Goal: Task Accomplishment & Management: Manage account settings

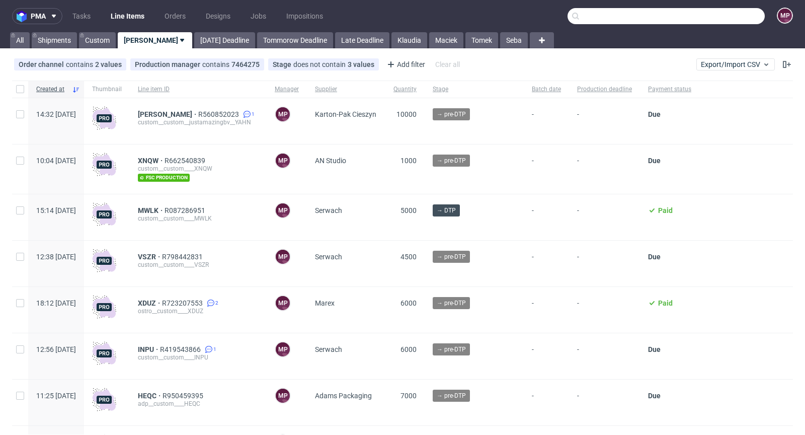
click at [724, 18] on input "text" at bounding box center [666, 16] width 197 height 16
paste input "VADO"
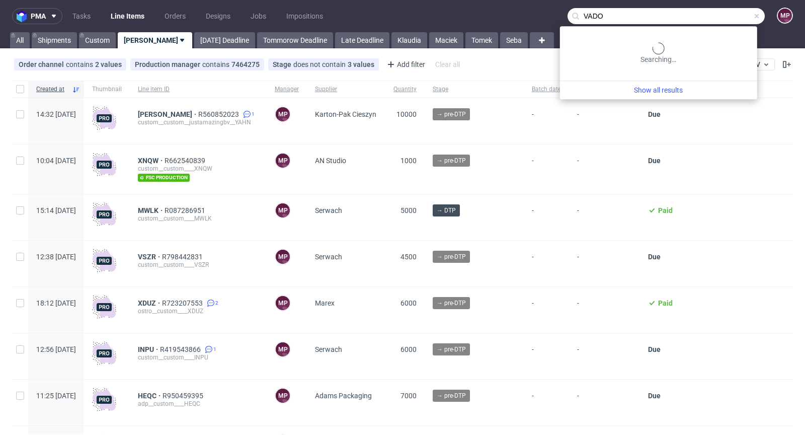
type input "VADO"
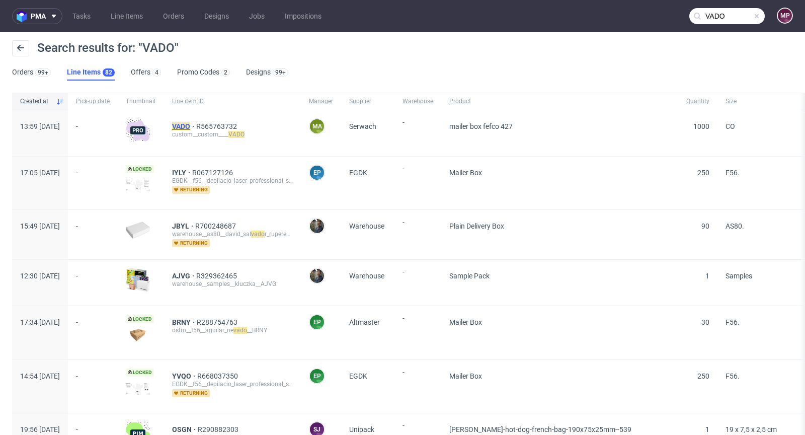
click at [190, 124] on mark "VADO" at bounding box center [181, 126] width 18 height 8
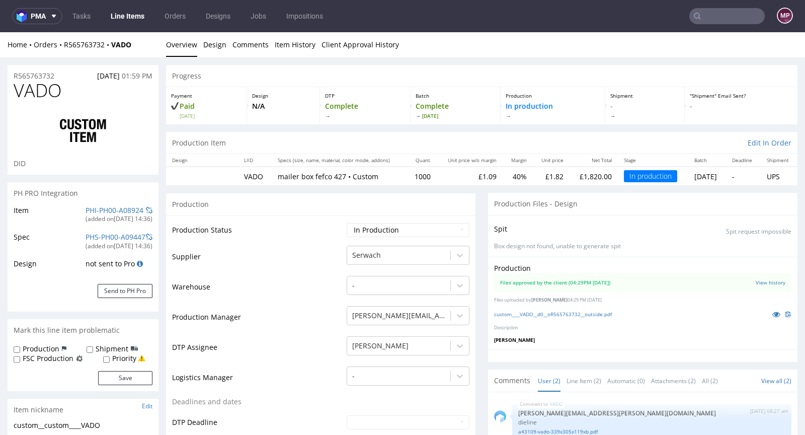
select select "in_progress"
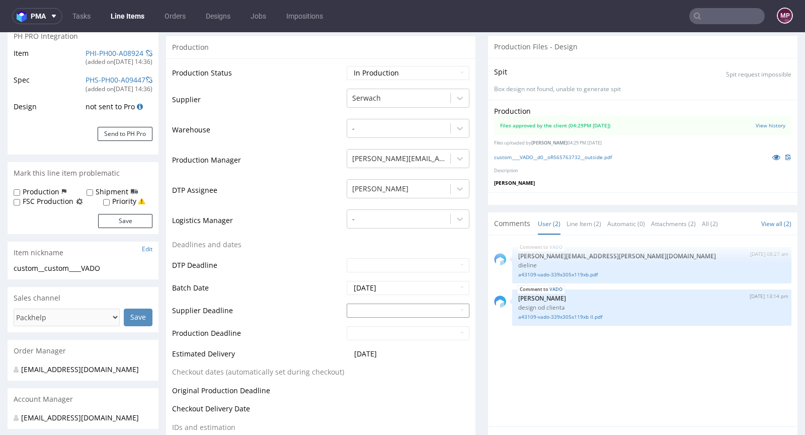
scroll to position [217, 0]
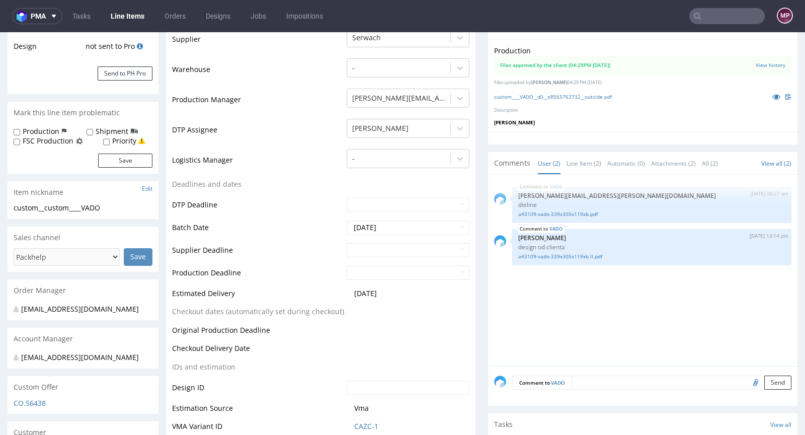
click at [373, 262] on td at bounding box center [406, 253] width 125 height 23
click at [373, 255] on input "text" at bounding box center [408, 250] width 123 height 14
click at [428, 186] on td "19" at bounding box center [429, 188] width 15 height 15
type input "2025-09-19"
click at [400, 271] on input "text" at bounding box center [408, 273] width 123 height 14
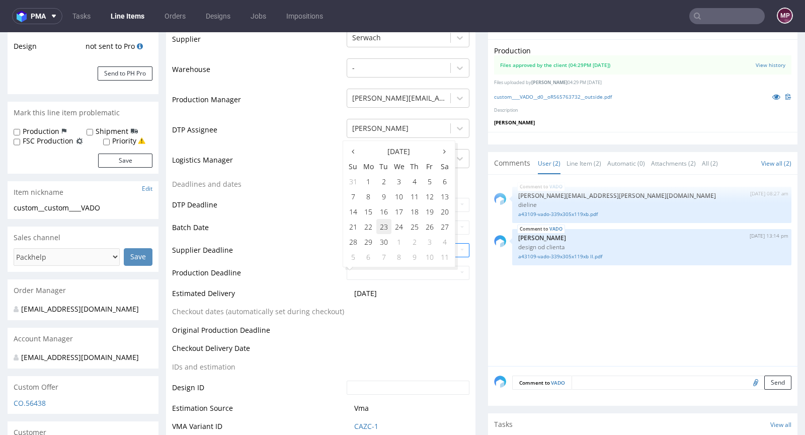
click at [380, 224] on td "23" at bounding box center [383, 226] width 15 height 15
type input "2025-09-23"
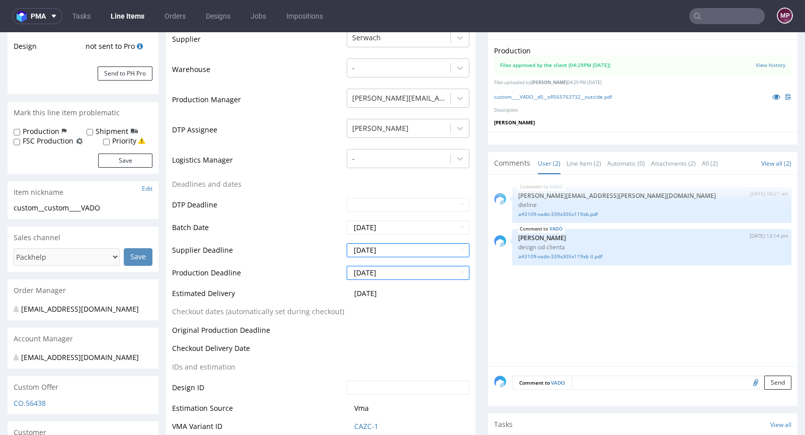
scroll to position [404, 0]
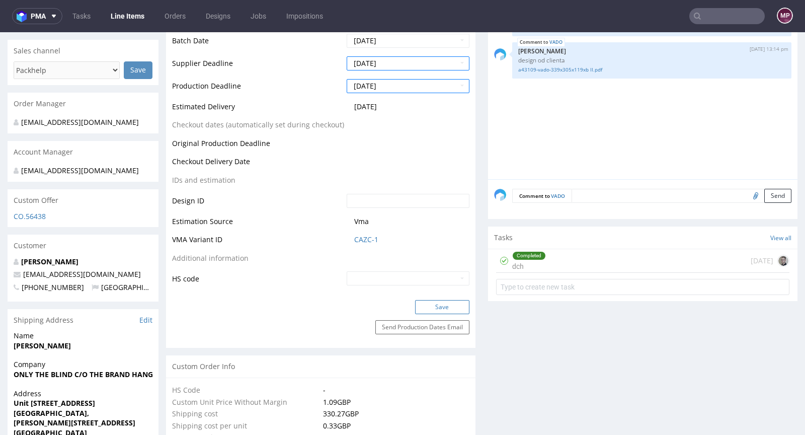
click at [452, 306] on button "Save" at bounding box center [442, 307] width 54 height 14
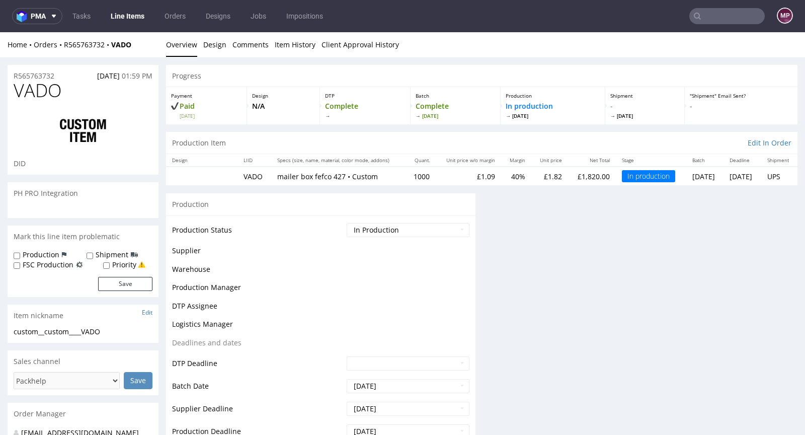
scroll to position [0, 0]
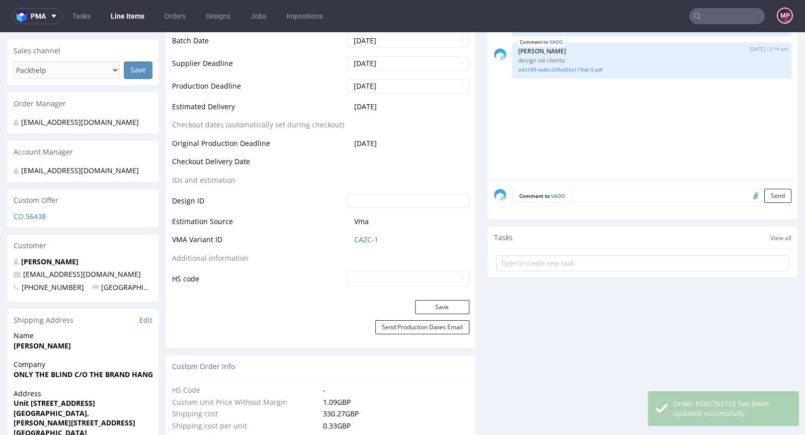
select select "in_progress"
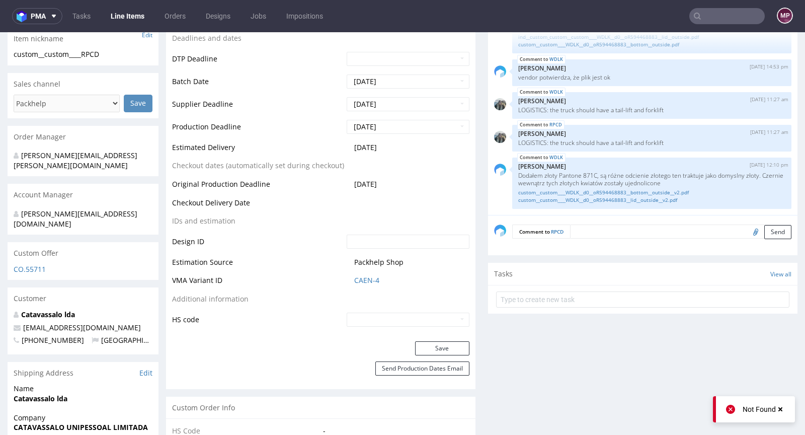
scroll to position [434, 0]
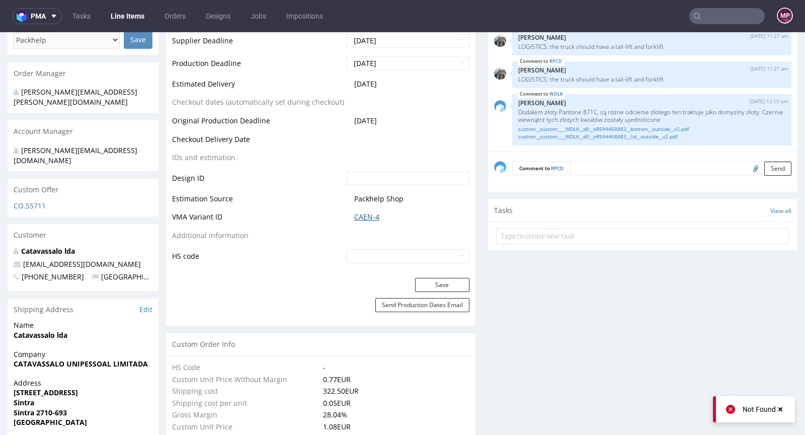
click at [364, 214] on link "CAEN-4" at bounding box center [366, 217] width 25 height 10
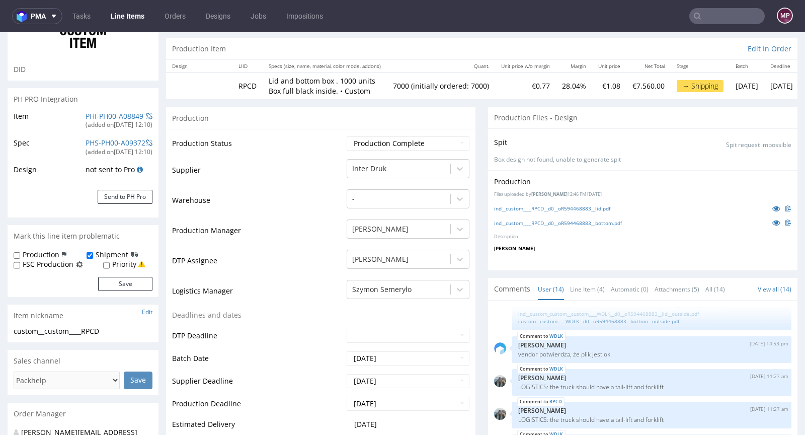
scroll to position [0, 0]
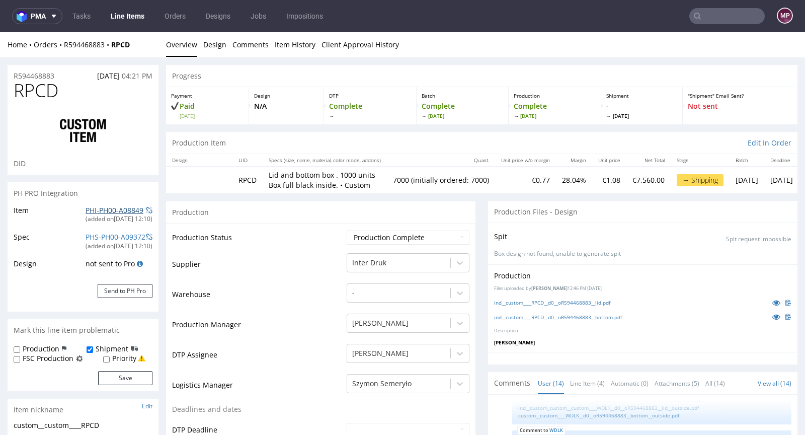
click at [110, 208] on link "PHI-PH00-A08849" at bounding box center [115, 210] width 58 height 10
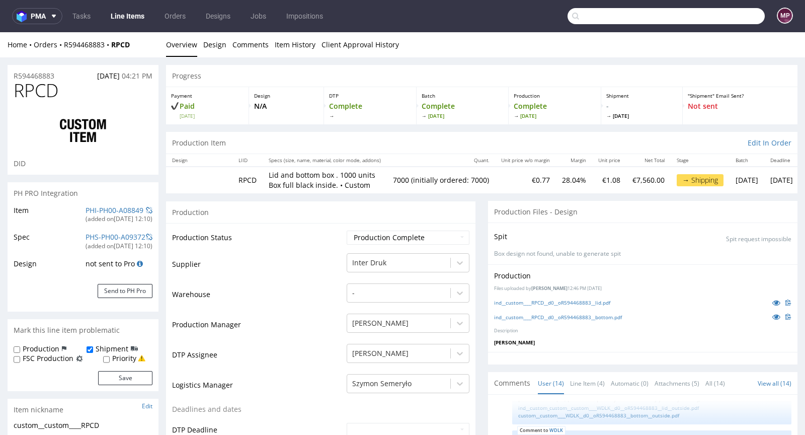
click at [732, 21] on input "text" at bounding box center [666, 16] width 197 height 16
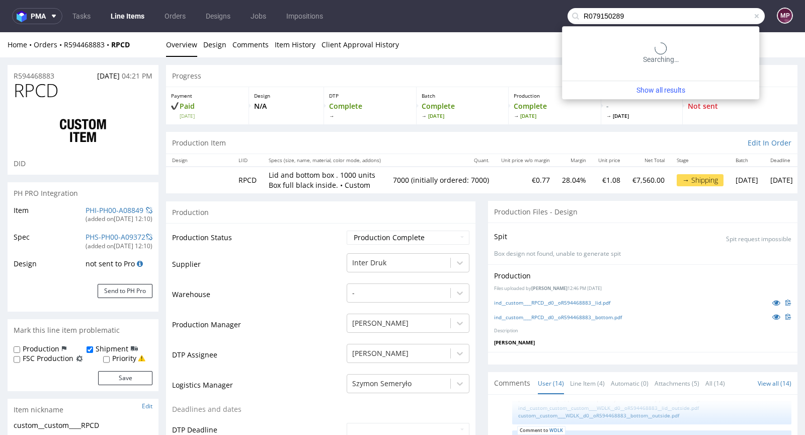
type input "R079150289"
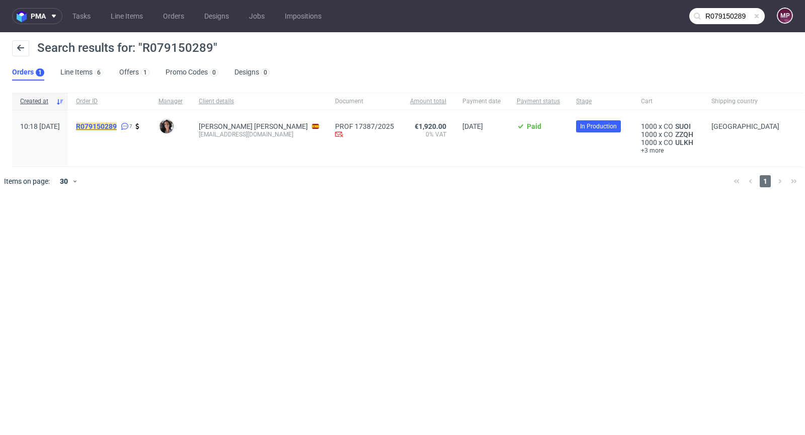
click at [117, 126] on mark "R079150289" at bounding box center [96, 126] width 41 height 8
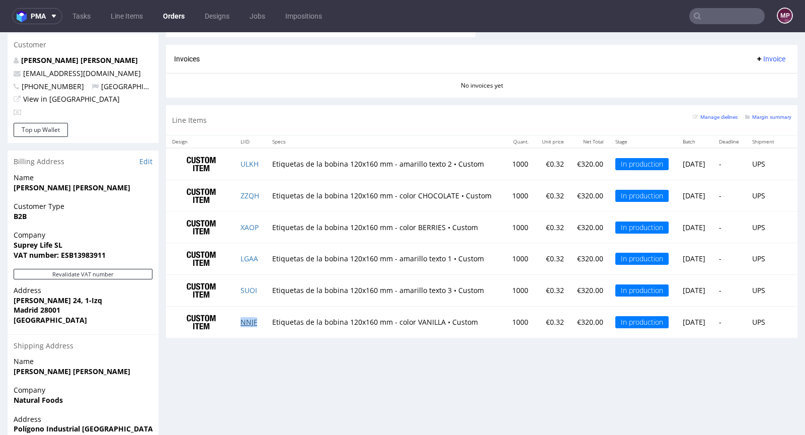
scroll to position [325, 0]
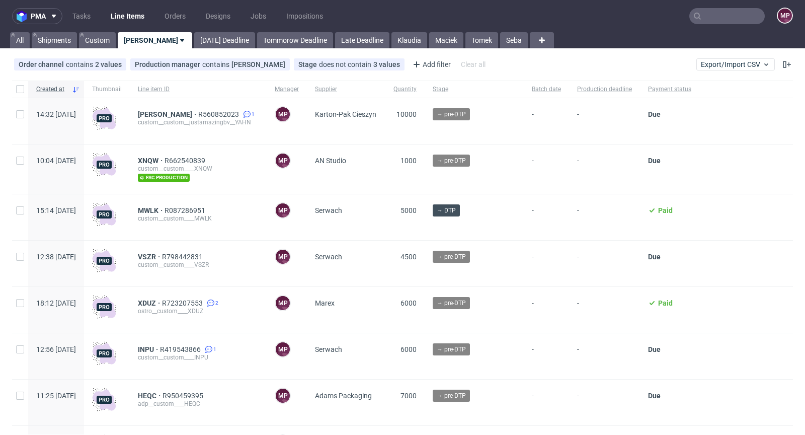
click at [721, 23] on input "text" at bounding box center [727, 16] width 75 height 16
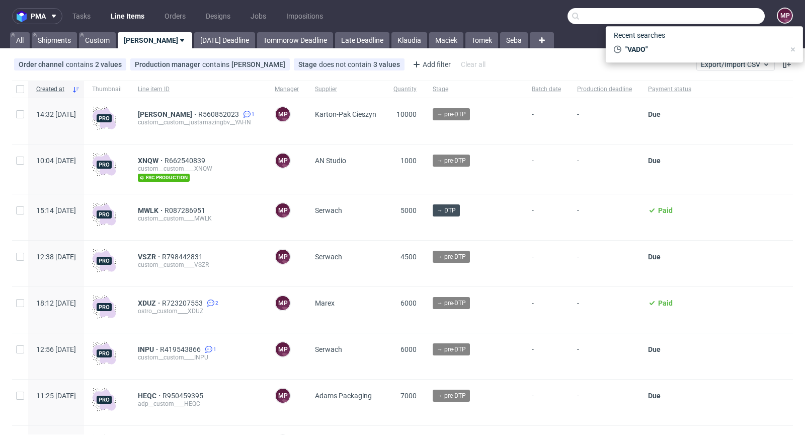
paste input "R079150289"
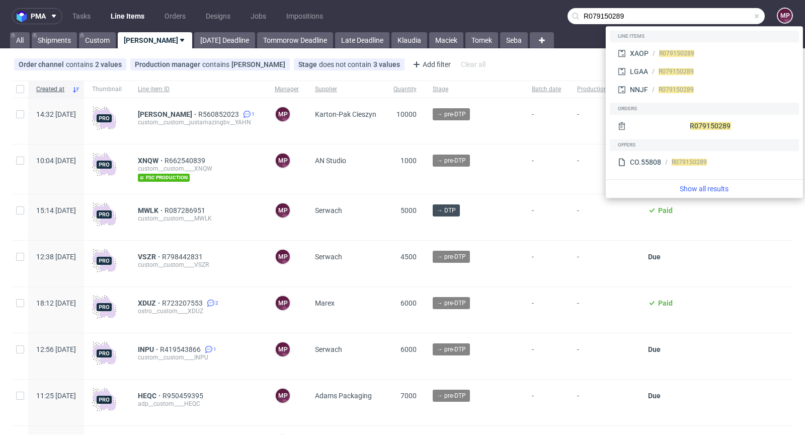
type input "R079150289"
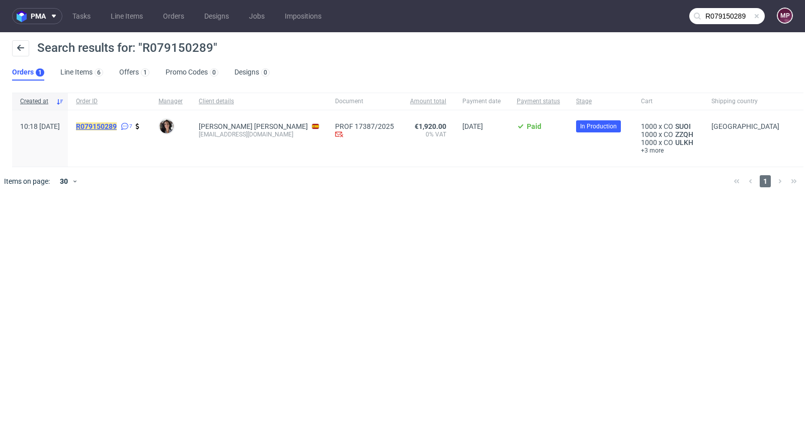
click at [117, 127] on mark "R079150289" at bounding box center [96, 126] width 41 height 8
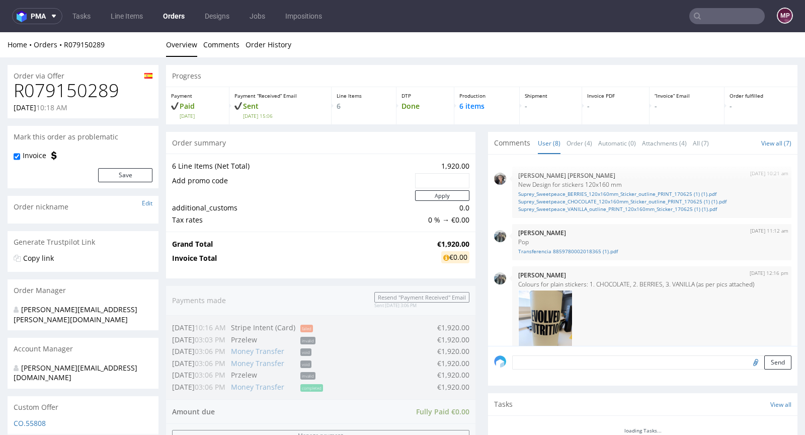
scroll to position [303, 0]
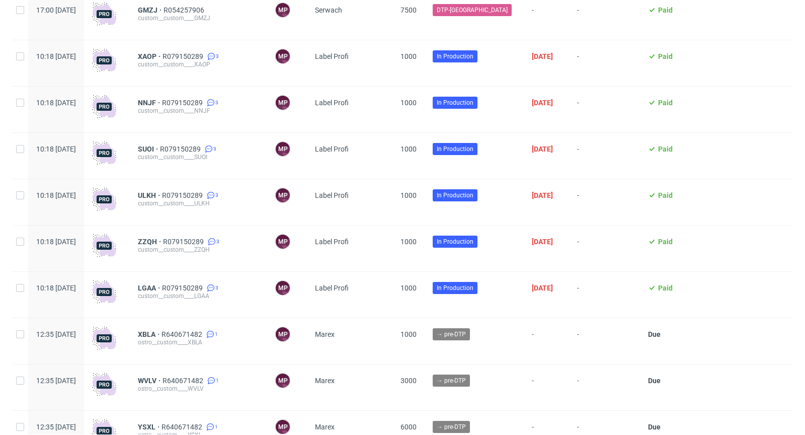
scroll to position [1217, 0]
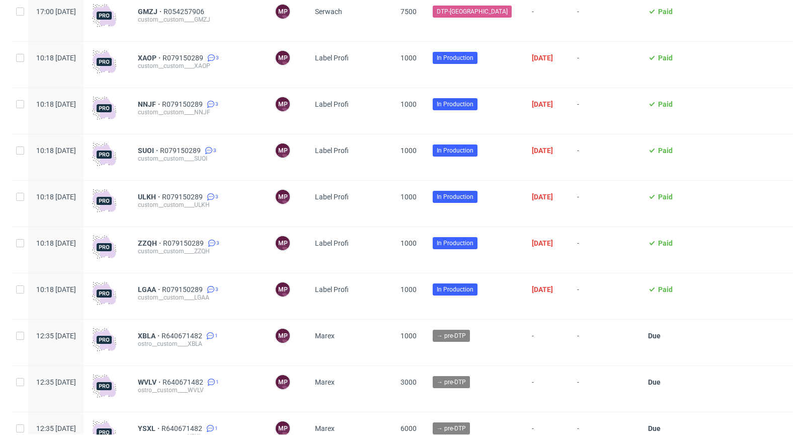
click at [24, 60] on div at bounding box center [20, 65] width 16 height 46
checkbox input "true"
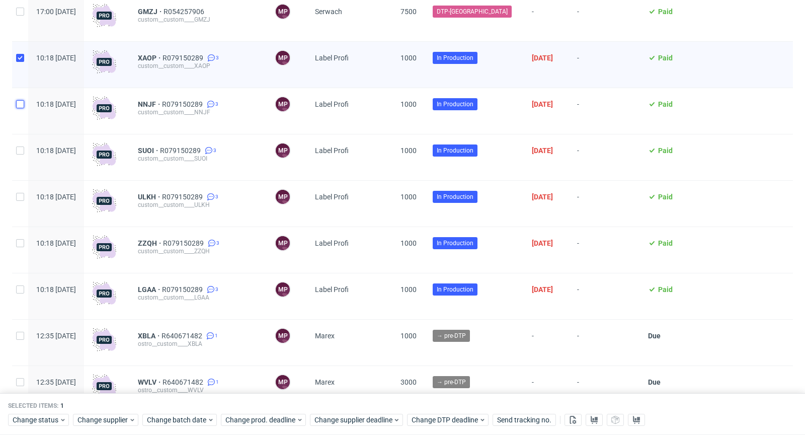
click at [24, 108] on input "checkbox" at bounding box center [20, 104] width 8 height 8
checkbox input "true"
click at [32, 155] on div "10:18 [DATE]" at bounding box center [56, 157] width 56 height 46
click at [25, 154] on div at bounding box center [20, 157] width 16 height 46
checkbox input "true"
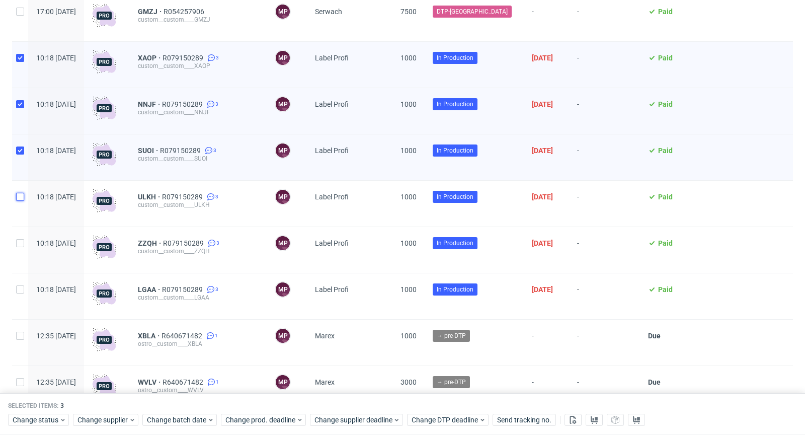
click at [22, 201] on input "checkbox" at bounding box center [20, 197] width 8 height 8
checkbox input "true"
click at [17, 246] on input "checkbox" at bounding box center [20, 243] width 8 height 8
checkbox input "true"
click at [17, 293] on input "checkbox" at bounding box center [20, 289] width 8 height 8
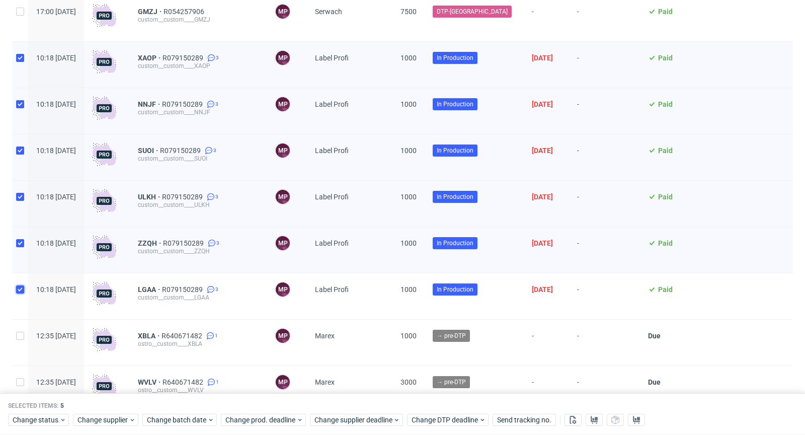
checkbox input "true"
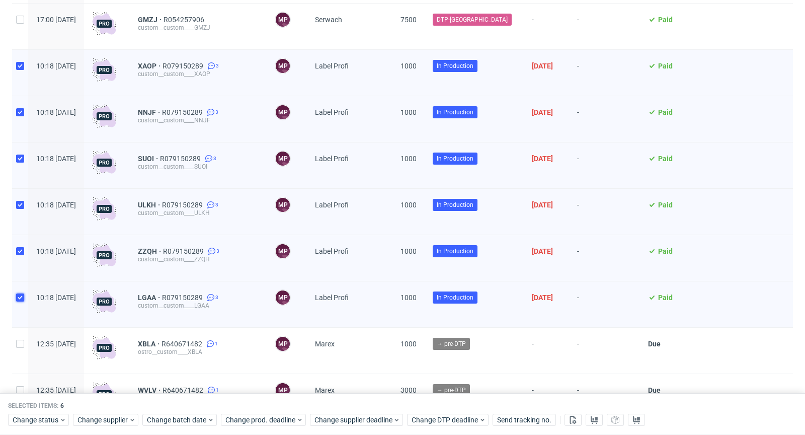
scroll to position [1198, 0]
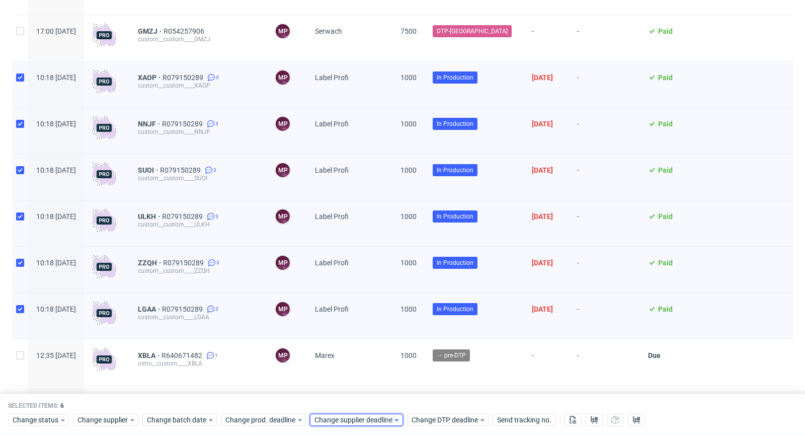
click at [343, 421] on span "Change supplier deadline" at bounding box center [354, 420] width 79 height 10
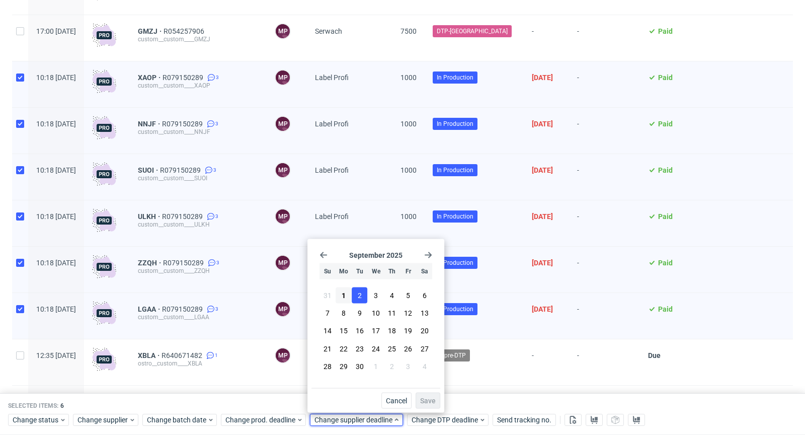
click at [360, 294] on span "2" at bounding box center [360, 295] width 4 height 10
click at [341, 299] on button "1" at bounding box center [344, 295] width 16 height 16
click at [427, 401] on span "Save" at bounding box center [428, 400] width 16 height 7
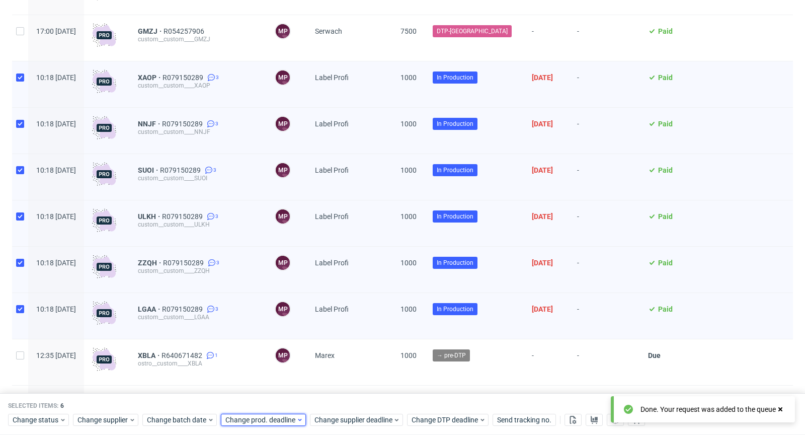
click at [283, 422] on span "Change prod. deadline" at bounding box center [260, 420] width 71 height 10
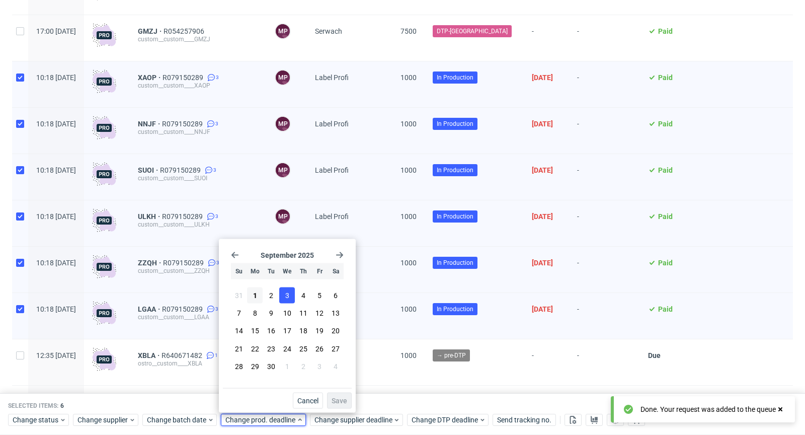
click at [283, 297] on button "3" at bounding box center [287, 295] width 16 height 16
click at [345, 397] on span "Save" at bounding box center [340, 400] width 16 height 7
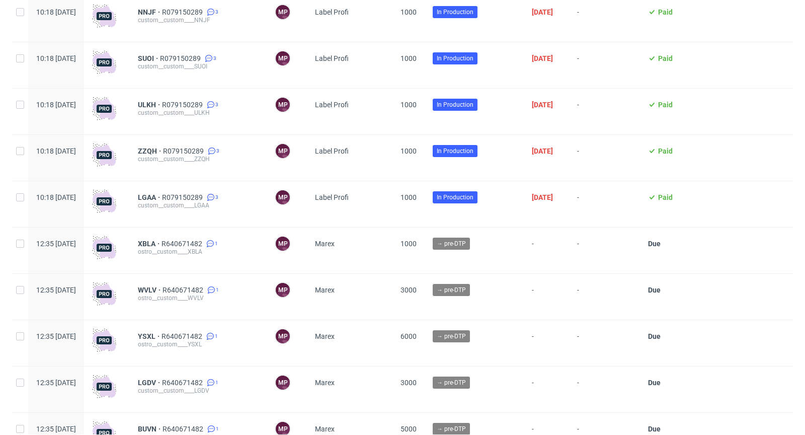
scroll to position [1309, 0]
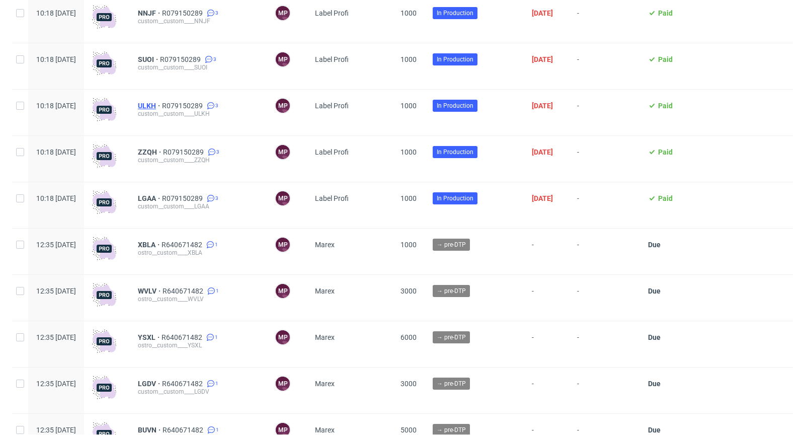
click at [162, 110] on span "ULKH" at bounding box center [150, 106] width 24 height 8
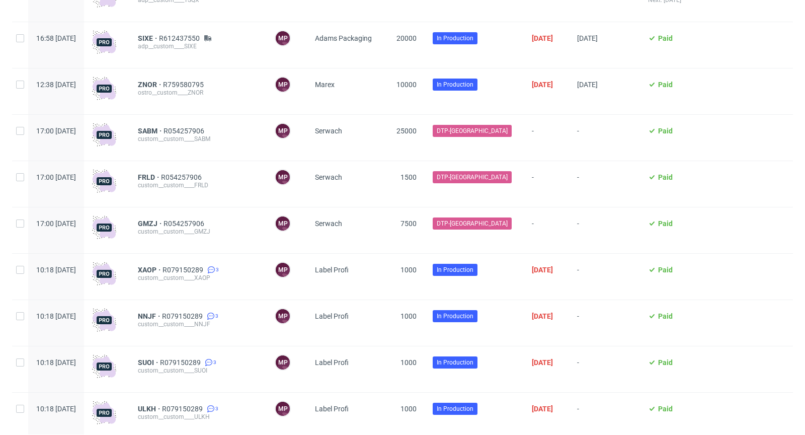
scroll to position [811, 0]
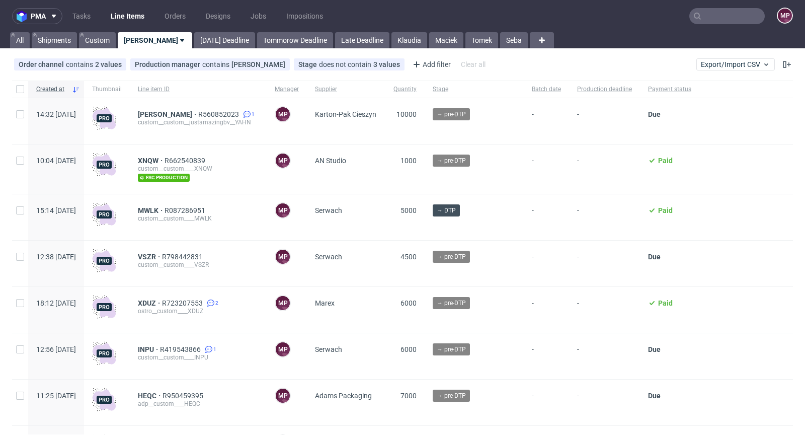
click at [179, 109] on div "YAHN R560852023 1 custom__custom__justamazingbv__YAHN" at bounding box center [198, 121] width 137 height 46
click at [180, 113] on span "[PERSON_NAME]" at bounding box center [168, 114] width 60 height 8
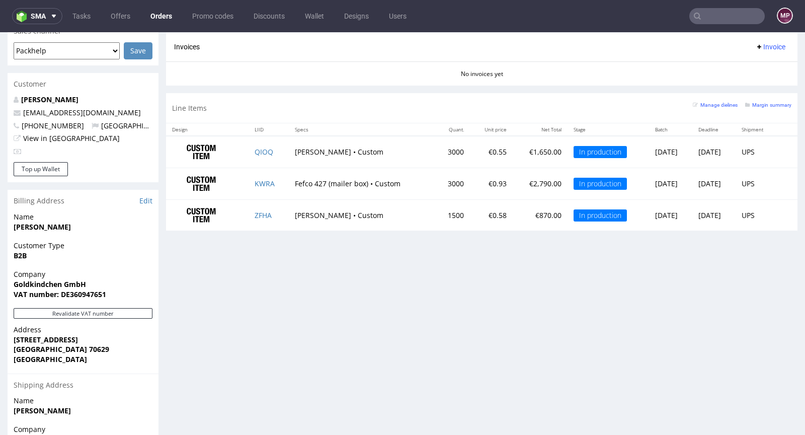
scroll to position [433, 0]
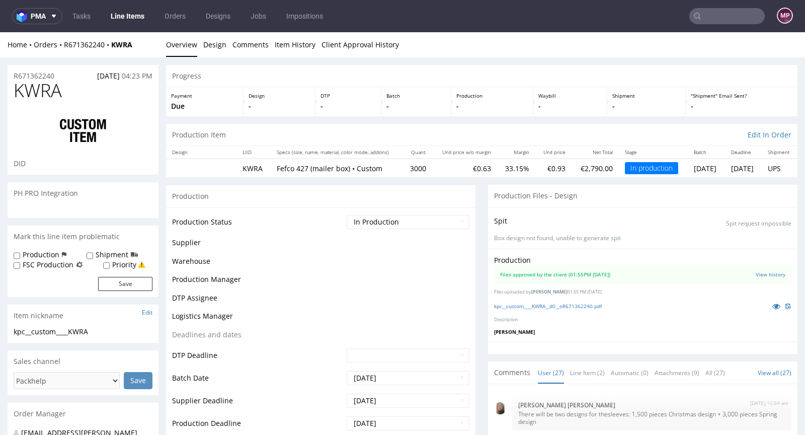
scroll to position [902, 0]
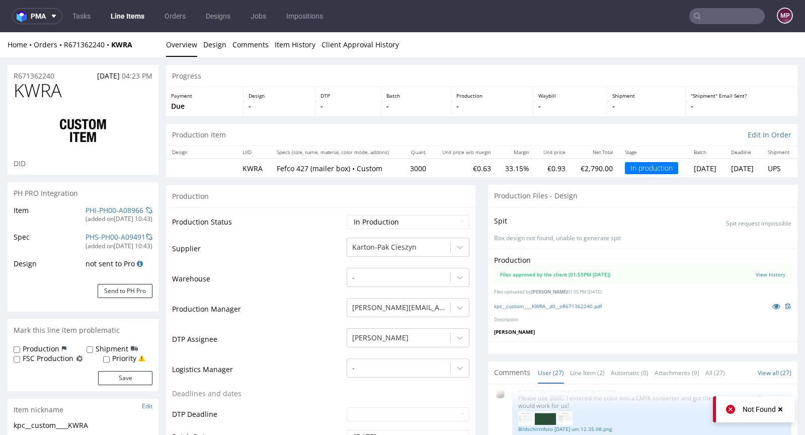
click at [106, 204] on td "PHI-PH00-A08966 (added on 25.08.2025, 10:43 )" at bounding box center [117, 217] width 69 height 27
click at [106, 210] on link "PHI-PH00-A08966" at bounding box center [115, 210] width 58 height 10
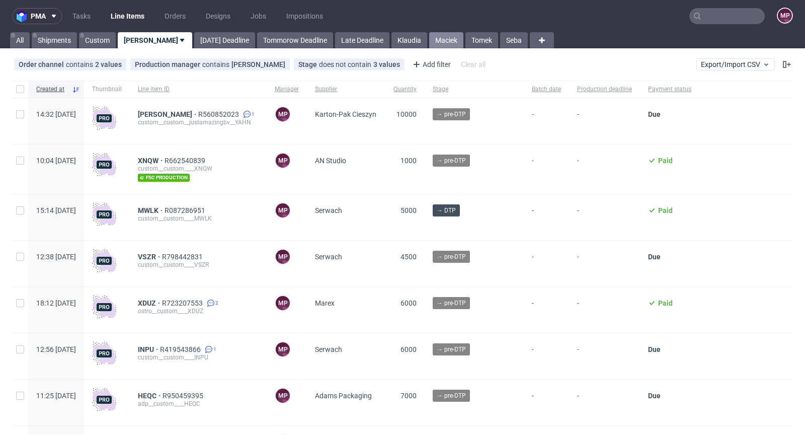
click at [429, 37] on link "Maciek" at bounding box center [446, 40] width 34 height 16
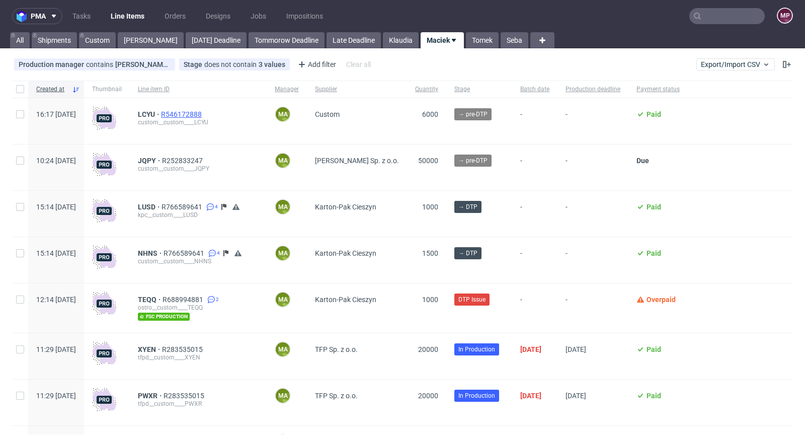
click at [204, 114] on span "R546172888" at bounding box center [182, 114] width 43 height 8
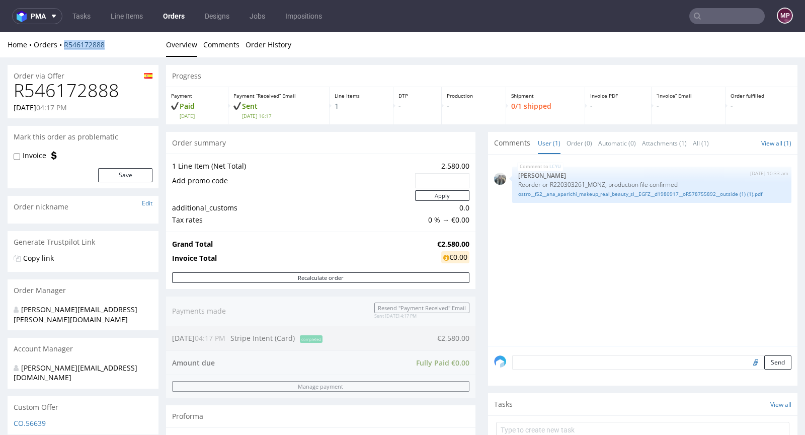
drag, startPoint x: 118, startPoint y: 43, endPoint x: 63, endPoint y: 43, distance: 54.9
click at [63, 43] on div "Home Orders R546172888" at bounding box center [83, 45] width 151 height 10
copy link "R546172888"
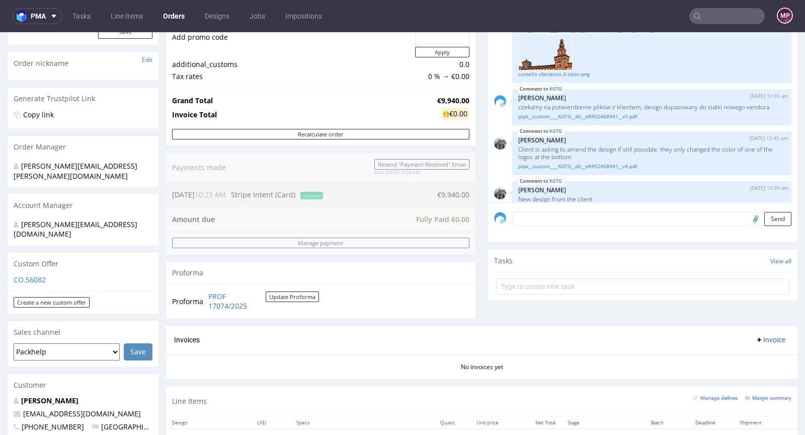
scroll to position [230, 0]
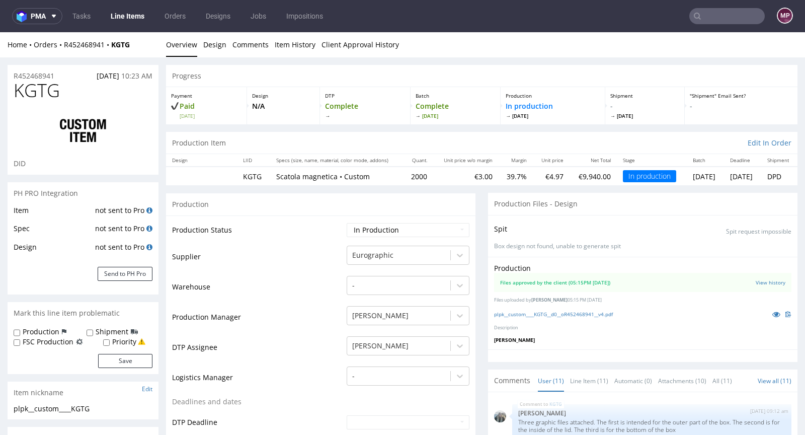
scroll to position [507, 0]
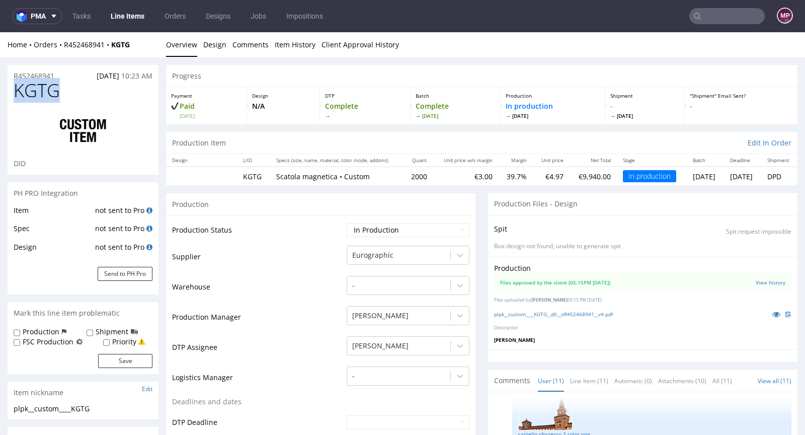
drag, startPoint x: 61, startPoint y: 85, endPoint x: 14, endPoint y: 86, distance: 47.3
click at [14, 86] on h1 "KGTG" at bounding box center [83, 91] width 139 height 20
copy span "KGTG"
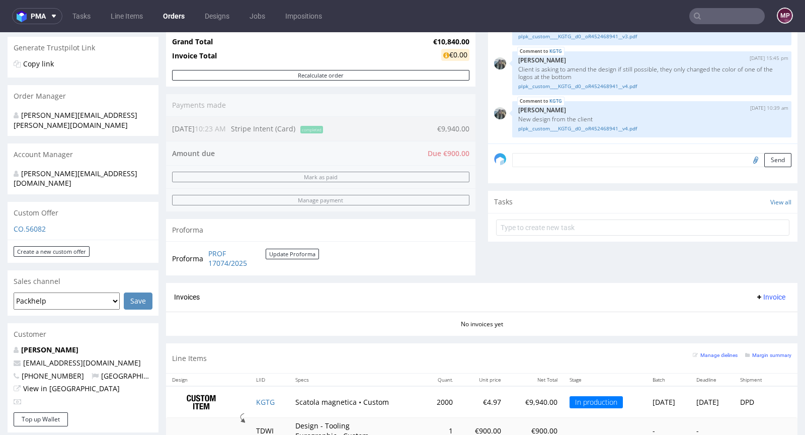
scroll to position [366, 0]
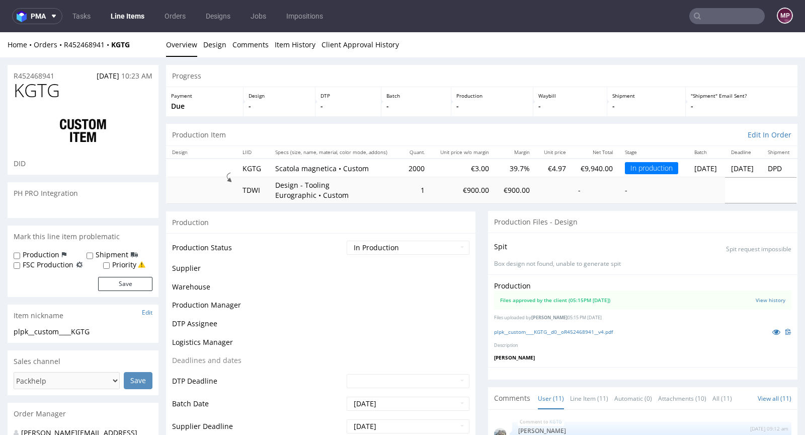
scroll to position [507, 0]
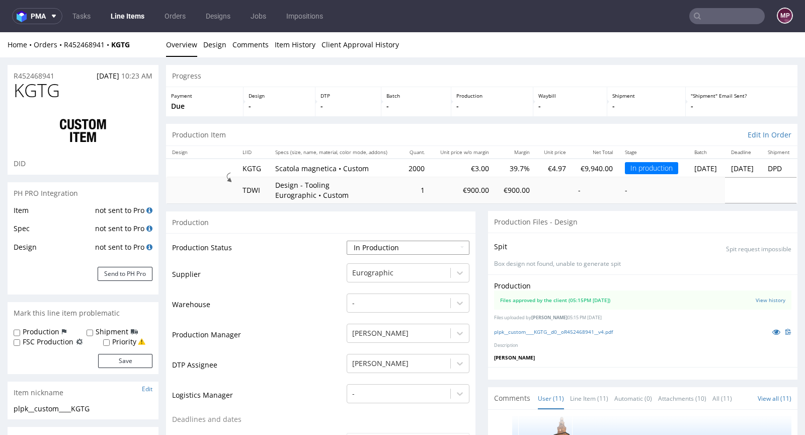
click at [448, 242] on select "Waiting for Artwork Waiting for Diecut Waiting for Mockup Waiting for DTP Waiti…" at bounding box center [408, 248] width 123 height 14
select select "back_for_dtp"
click at [347, 241] on select "Waiting for Artwork Waiting for Diecut Waiting for Mockup Waiting for DTP Waiti…" at bounding box center [408, 248] width 123 height 14
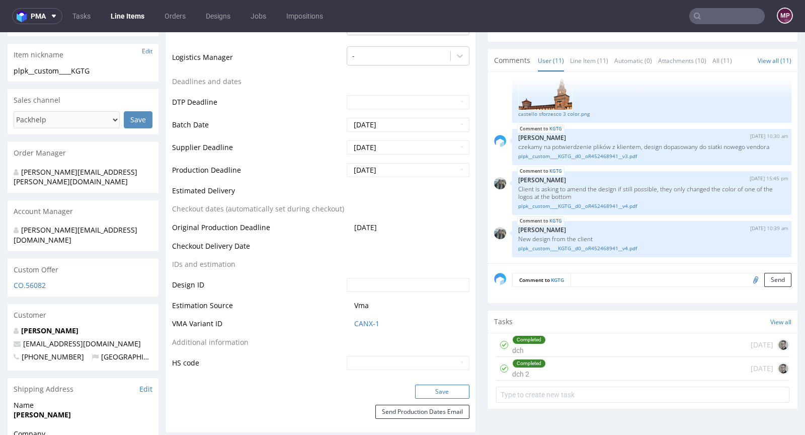
scroll to position [421, 0]
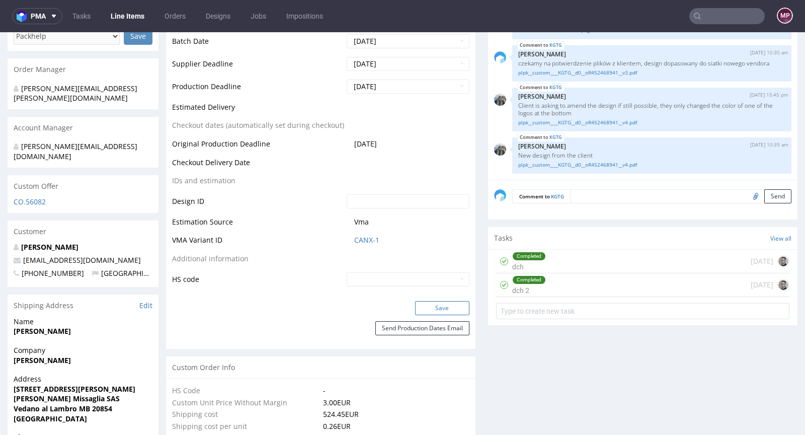
click at [440, 302] on button "Save" at bounding box center [442, 308] width 54 height 14
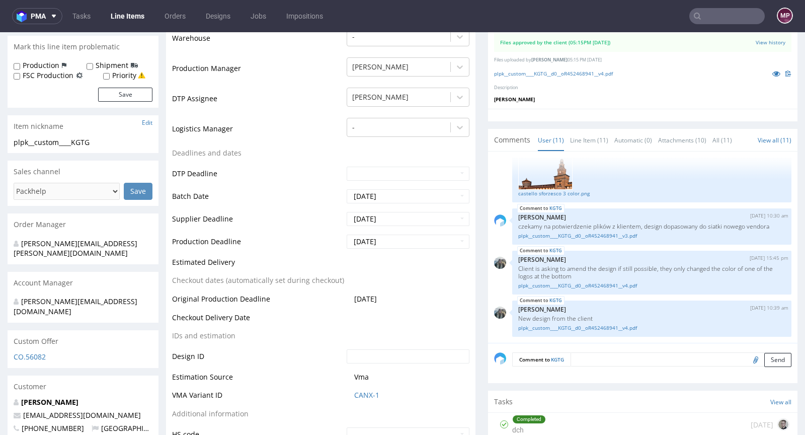
scroll to position [0, 0]
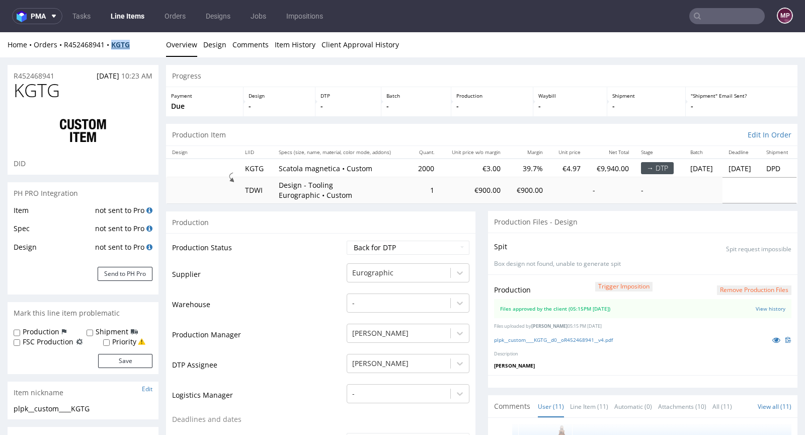
drag, startPoint x: 138, startPoint y: 44, endPoint x: 115, endPoint y: 42, distance: 23.7
click at [115, 42] on div "Home Orders R452468941 KGTG" at bounding box center [83, 45] width 151 height 10
copy strong "KGTG"
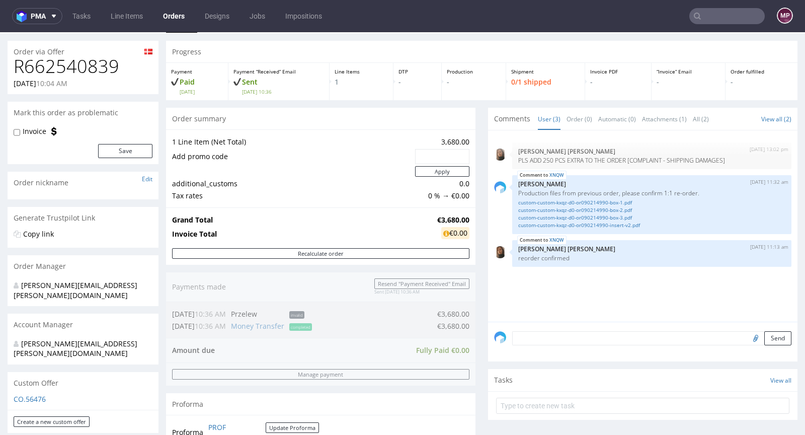
scroll to position [179, 0]
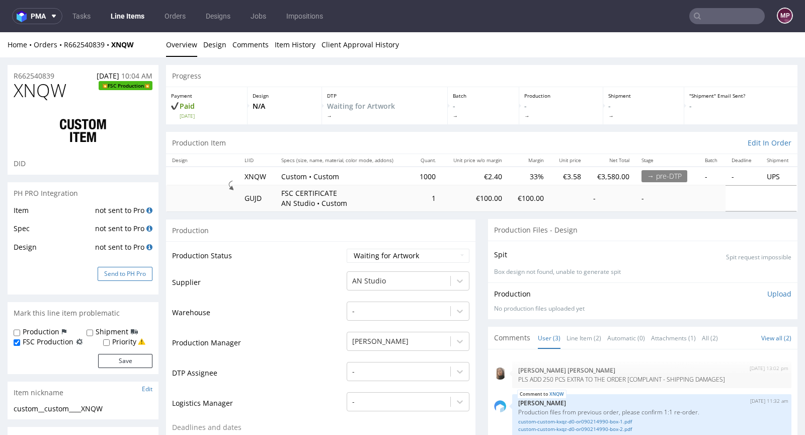
click at [122, 276] on button "Send to PH Pro" at bounding box center [125, 274] width 55 height 14
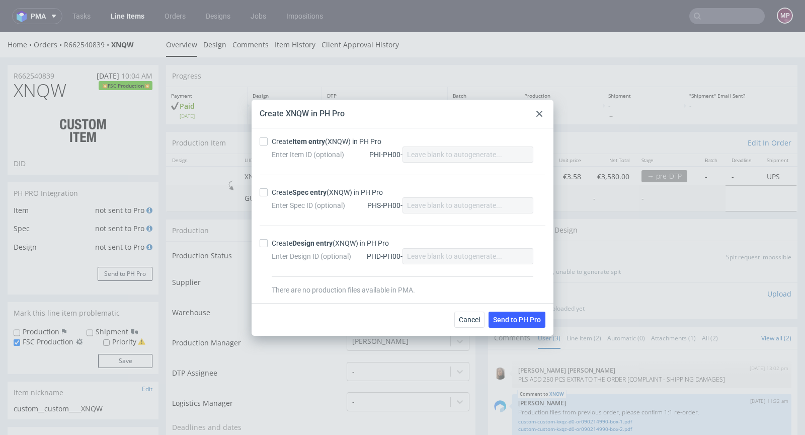
click at [298, 145] on strong "Item entry" at bounding box center [308, 141] width 33 height 8
click at [268, 145] on input "Create Item entry (XNQW) in PH Pro" at bounding box center [264, 141] width 8 height 8
checkbox input "true"
click at [297, 184] on div "Create Spec entry (XNQW) in PH Pro Enter Spec ID (optional) PHS-PH00-" at bounding box center [403, 200] width 286 height 51
click at [298, 191] on strong "Spec entry" at bounding box center [309, 192] width 34 height 8
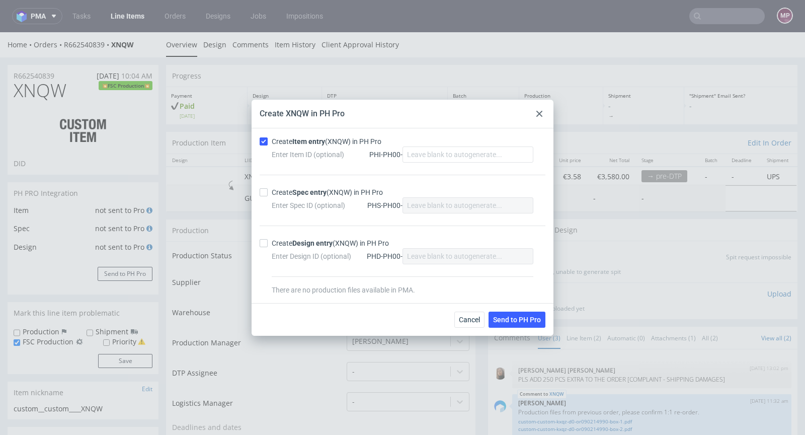
click at [268, 191] on input "Create Spec entry (XNQW) in PH Pro" at bounding box center [264, 192] width 8 height 8
checkbox input "true"
click at [527, 323] on button "Send to PH Pro" at bounding box center [517, 320] width 57 height 16
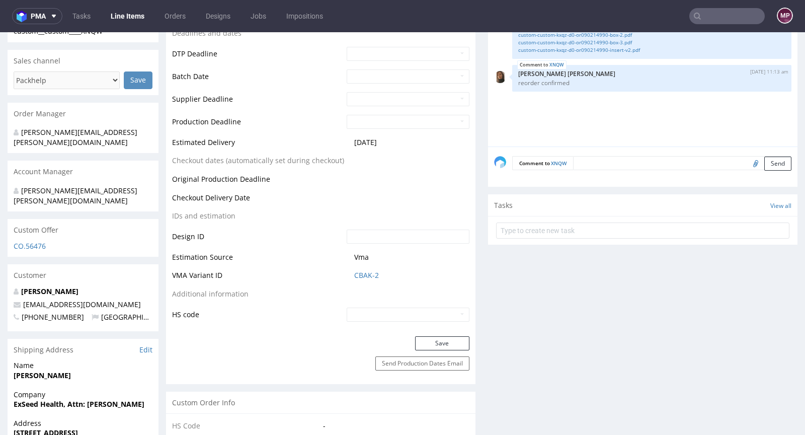
scroll to position [395, 0]
click at [373, 274] on link "CBAK-2" at bounding box center [366, 275] width 25 height 10
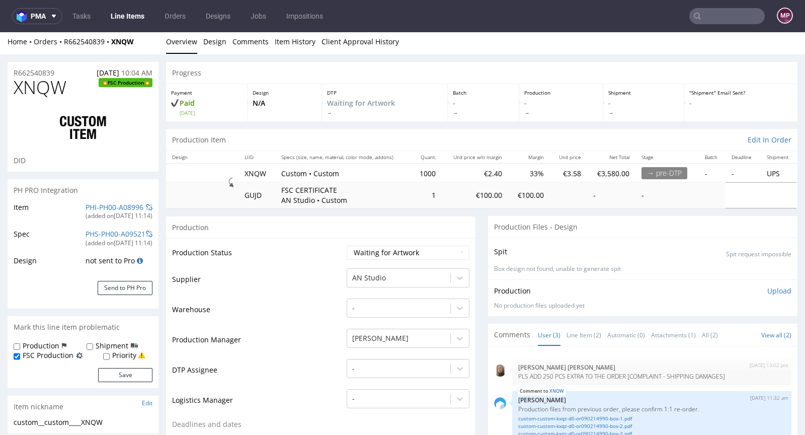
scroll to position [0, 0]
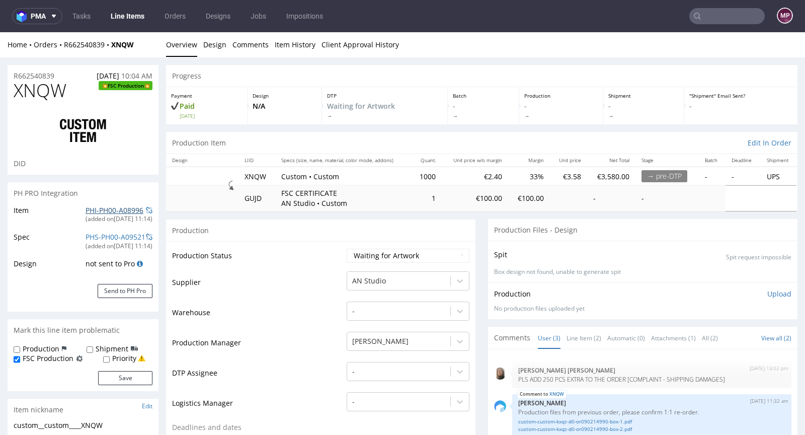
click at [120, 208] on link "PHI-PH00-A08996" at bounding box center [115, 210] width 58 height 10
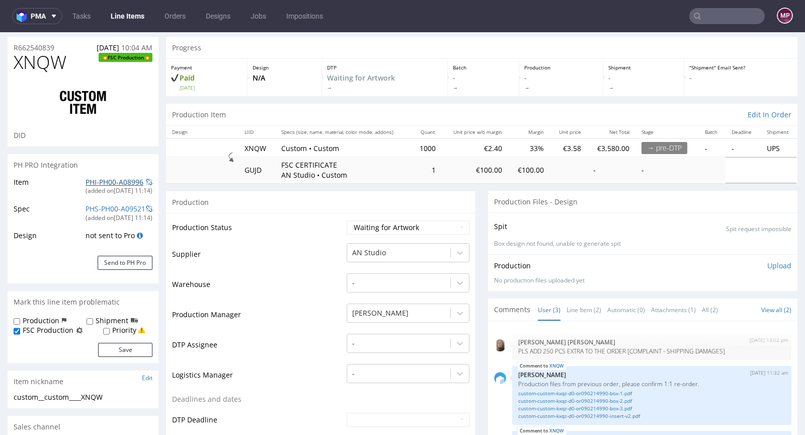
scroll to position [83, 0]
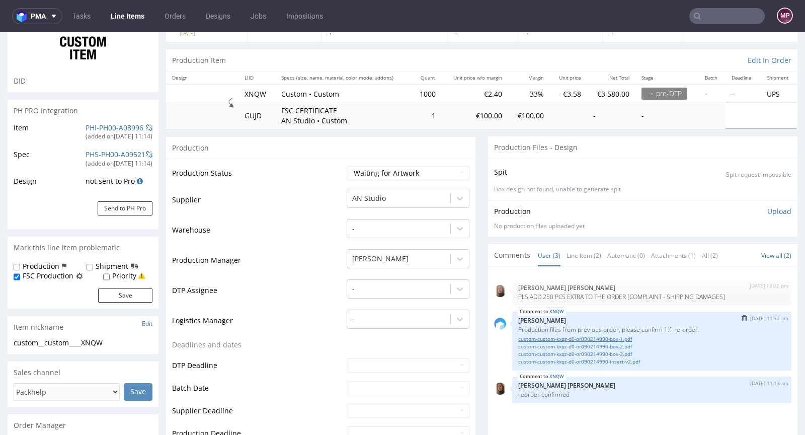
click at [540, 337] on link "custom-custom-kxqz-d0-or090214990-box-1.pdf" at bounding box center [651, 339] width 267 height 8
click at [577, 345] on link "custom-custom-kxqz-d0-or090214990-box-2.pdf" at bounding box center [651, 347] width 267 height 8
click at [577, 352] on link "custom-custom-kxqz-d0-or090214990-box-3.pdf" at bounding box center [651, 354] width 267 height 8
click at [573, 359] on link "custom-custom-kxqz-d0-or090214990-insert-v2.pdf" at bounding box center [651, 362] width 267 height 8
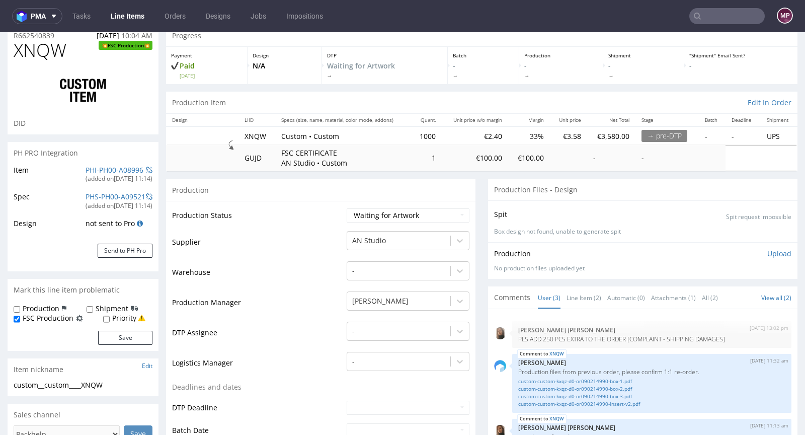
scroll to position [0, 0]
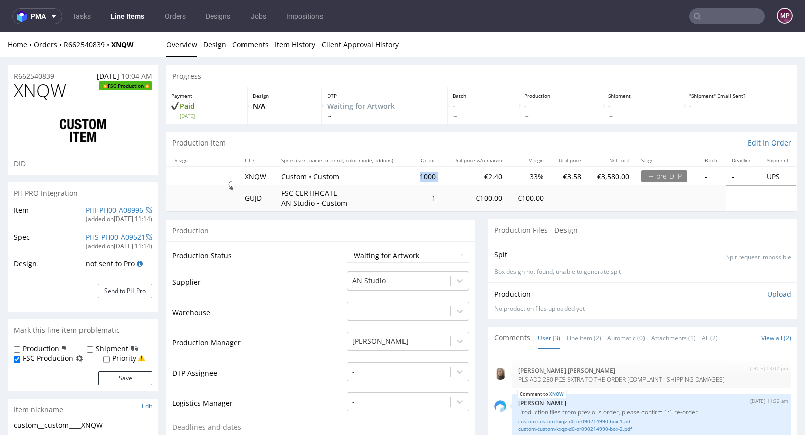
drag, startPoint x: 406, startPoint y: 175, endPoint x: 445, endPoint y: 175, distance: 39.3
click at [445, 175] on tr "XNQW Custom • Custom 1000 €2.40 33% €3.58 €3,580.00 → pre-DTP - - UPS" at bounding box center [482, 176] width 632 height 19
copy td "1000"
click at [96, 212] on link "PHI-PH00-A08996" at bounding box center [115, 210] width 58 height 10
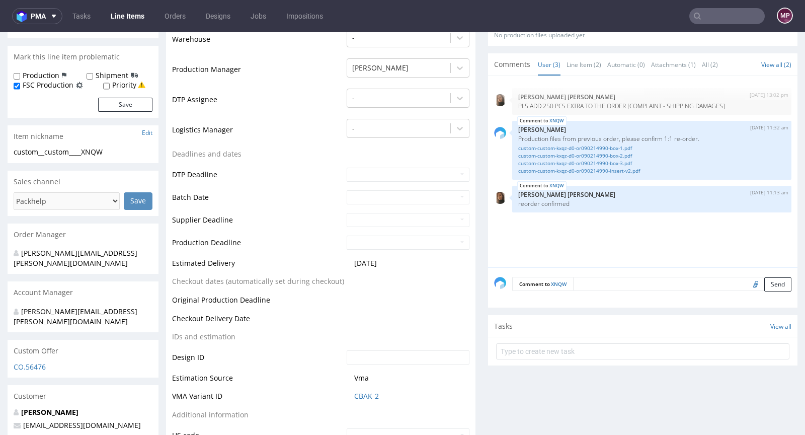
scroll to position [440, 0]
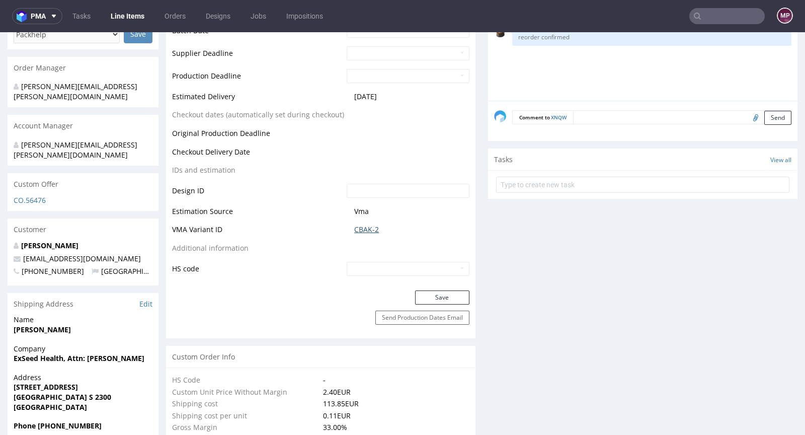
click at [364, 231] on link "CBAK-2" at bounding box center [366, 229] width 25 height 10
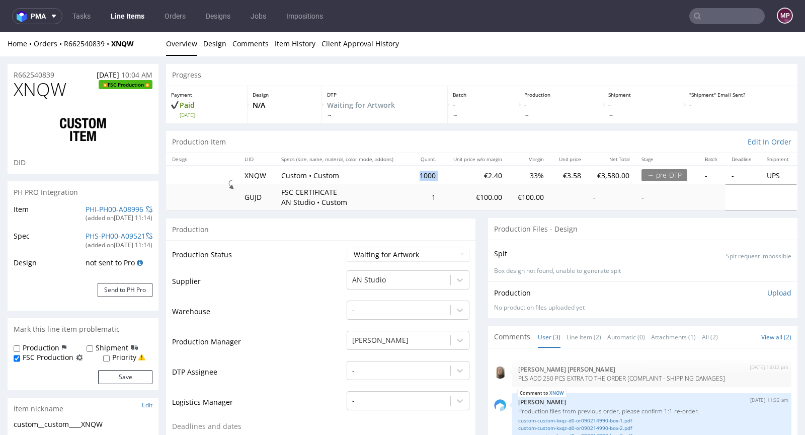
scroll to position [0, 0]
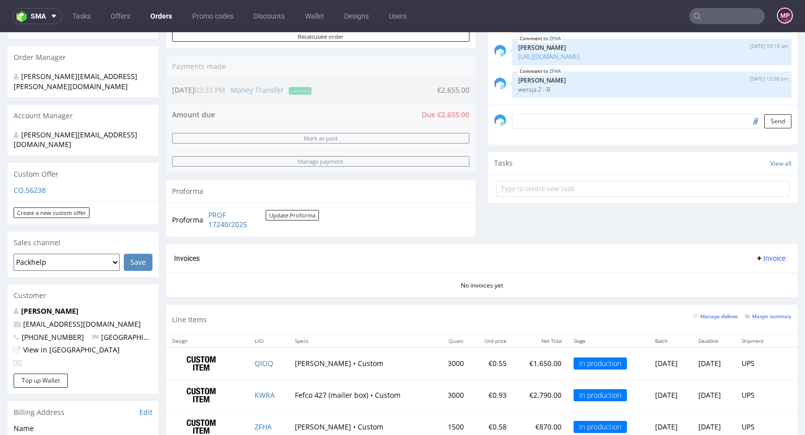
scroll to position [374, 0]
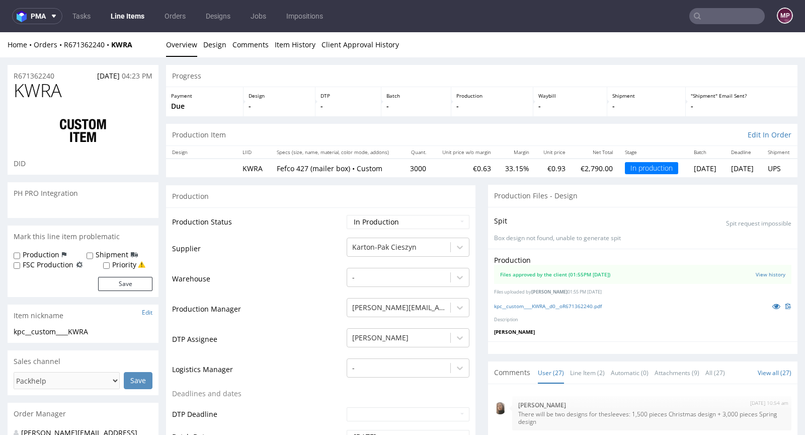
scroll to position [902, 0]
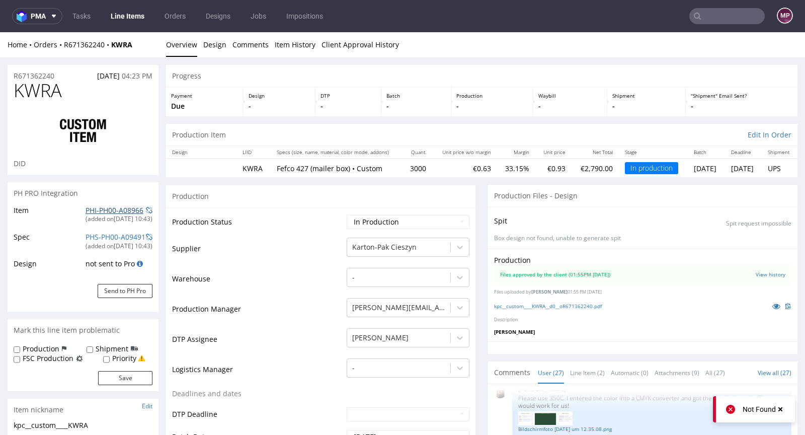
click at [117, 213] on link "PHI-PH00-A08966" at bounding box center [115, 210] width 58 height 10
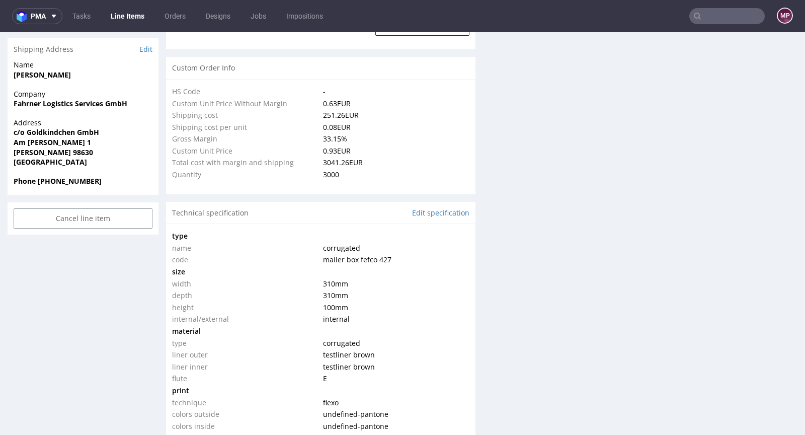
scroll to position [1582, 0]
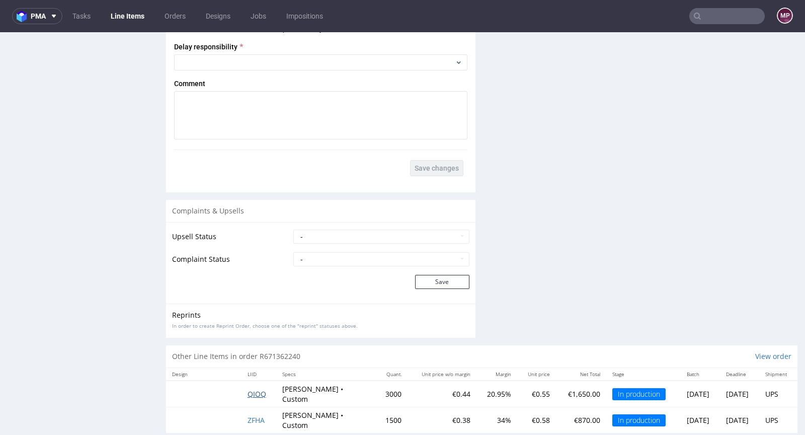
click at [248, 389] on span "QIOQ" at bounding box center [257, 394] width 19 height 10
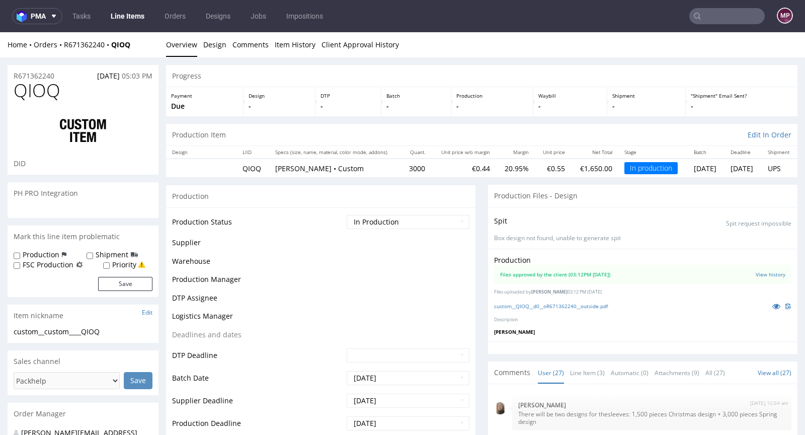
scroll to position [902, 0]
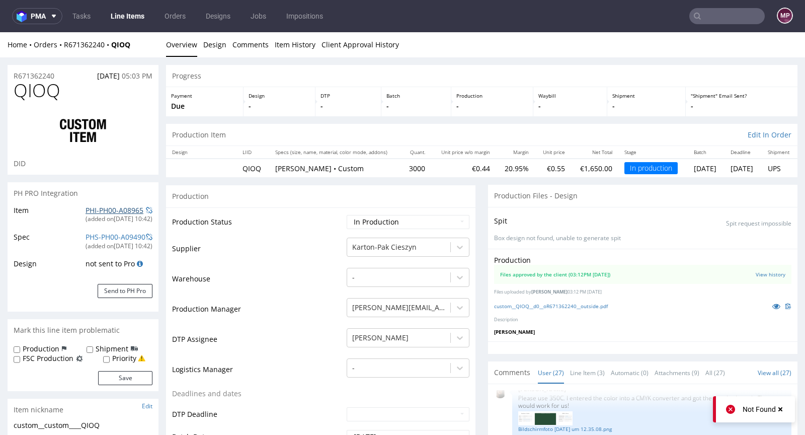
click at [110, 211] on link "PHI-PH00-A08965" at bounding box center [115, 210] width 58 height 10
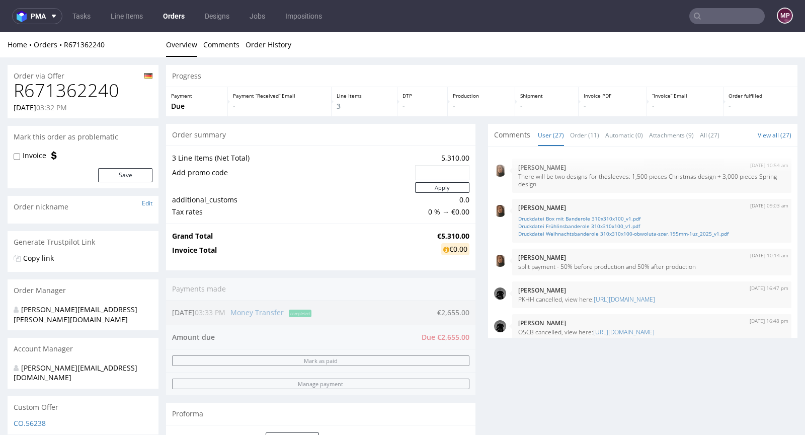
scroll to position [902, 0]
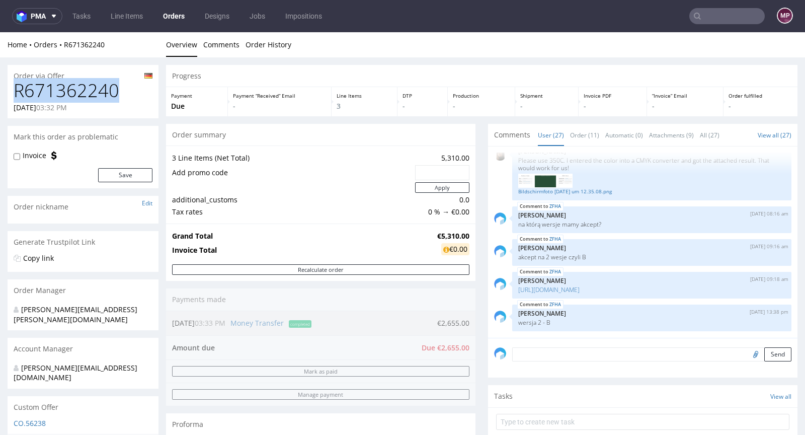
drag, startPoint x: 127, startPoint y: 84, endPoint x: 17, endPoint y: 94, distance: 110.7
click at [17, 94] on h1 "R671362240" at bounding box center [83, 91] width 139 height 20
copy h1 "R671362240"
